Goal: Task Accomplishment & Management: Use online tool/utility

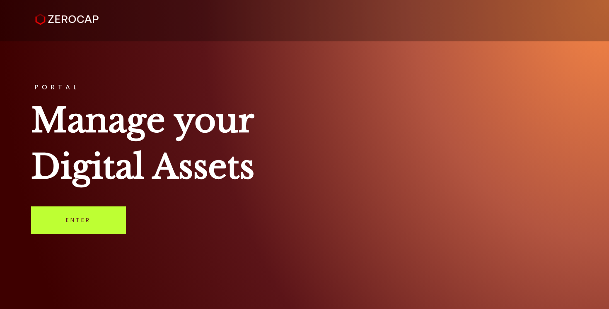
click at [88, 219] on link "Enter" at bounding box center [78, 220] width 95 height 27
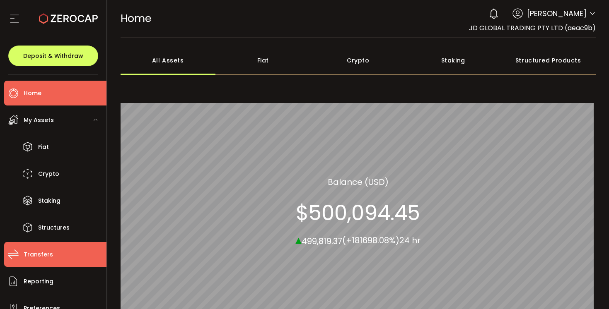
click at [44, 251] on span "Transfers" at bounding box center [38, 255] width 29 height 12
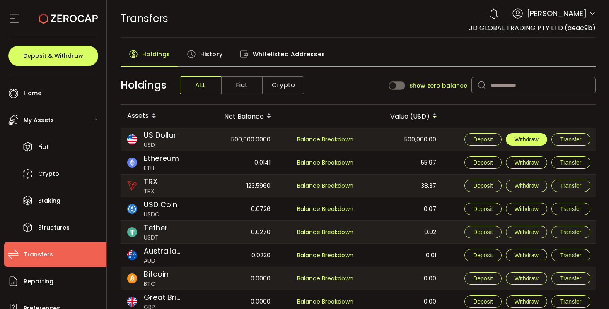
click at [526, 138] on span "Withdraw" at bounding box center [526, 139] width 24 height 7
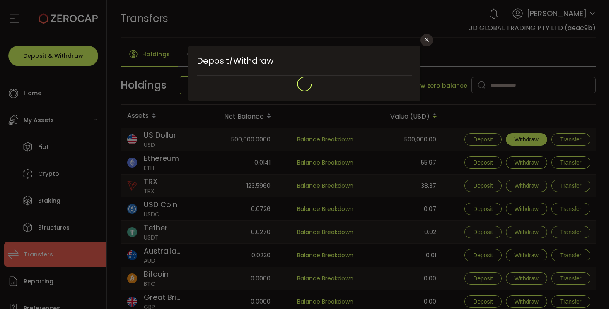
type input "**********"
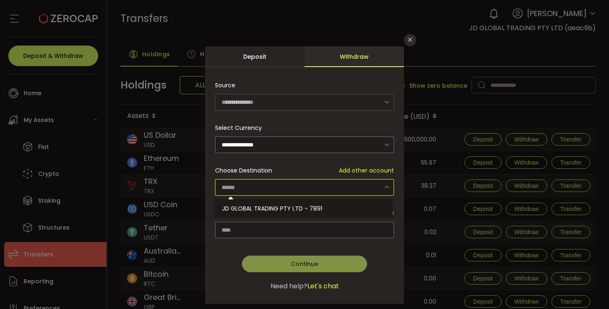
click at [250, 187] on input "dialog" at bounding box center [304, 187] width 179 height 17
click at [411, 41] on icon "Close" at bounding box center [410, 39] width 7 height 7
